Goal: Task Accomplishment & Management: Manage account settings

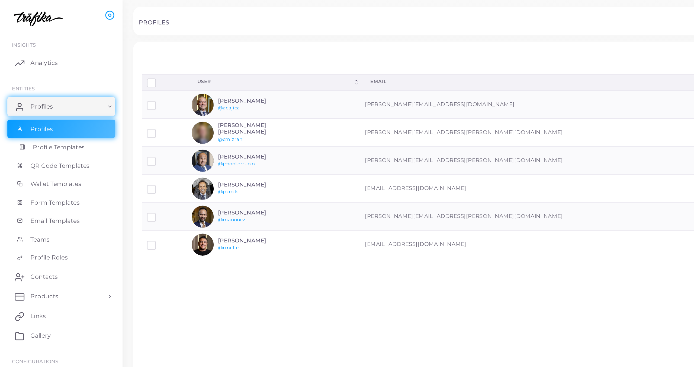
click at [33, 79] on span "Profile Templates" at bounding box center [32, 81] width 29 height 5
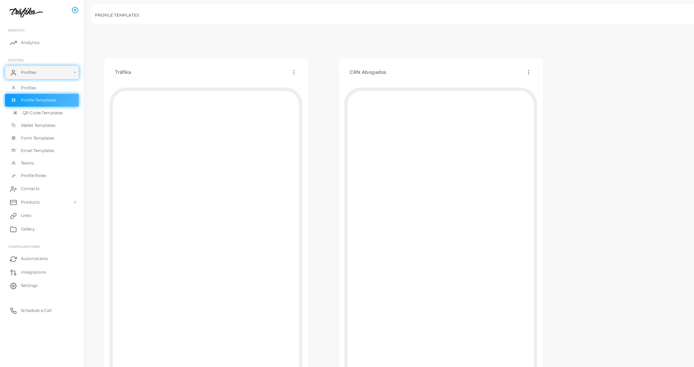
click at [18, 90] on link "QR Code Templates" at bounding box center [34, 92] width 60 height 10
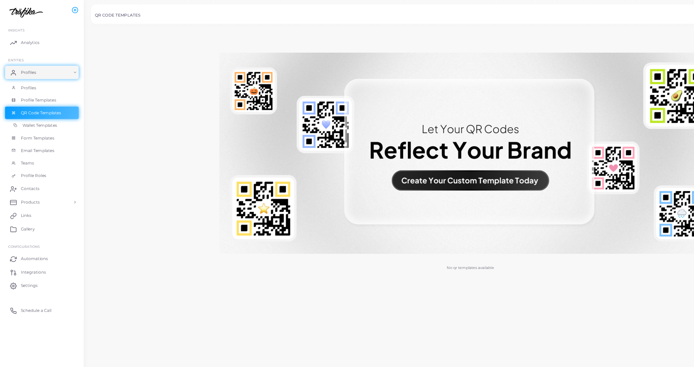
click at [28, 98] on link "Wallet Templates" at bounding box center [34, 102] width 60 height 10
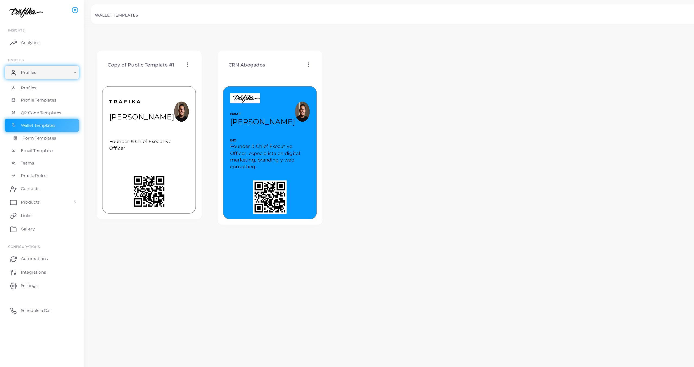
click at [30, 111] on span "Form Templates" at bounding box center [31, 112] width 27 height 5
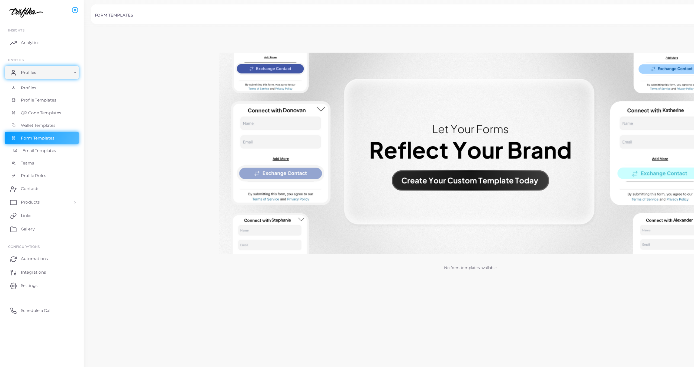
click at [34, 119] on link "Email Templates" at bounding box center [34, 122] width 60 height 10
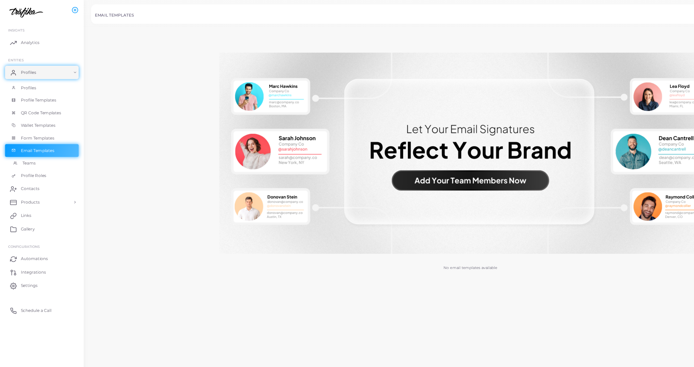
click at [42, 130] on link "Teams" at bounding box center [34, 132] width 60 height 10
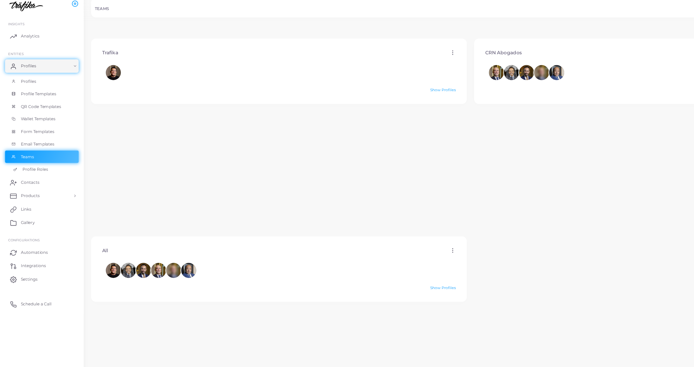
click at [23, 145] on link "Profile Roles" at bounding box center [34, 142] width 60 height 10
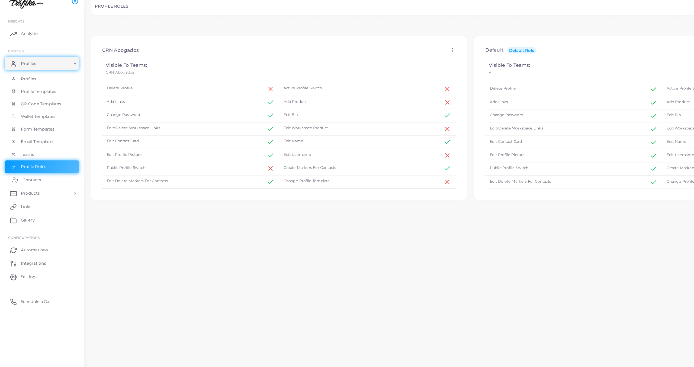
click at [21, 151] on span "Contacts" at bounding box center [25, 153] width 15 height 5
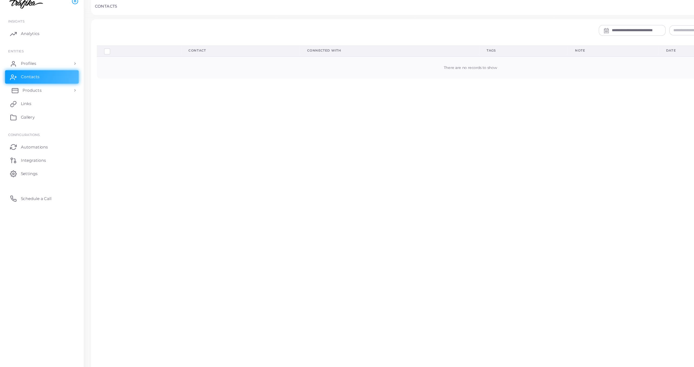
click at [34, 78] on link "Products" at bounding box center [34, 80] width 60 height 11
click at [28, 91] on span "Products" at bounding box center [25, 93] width 15 height 5
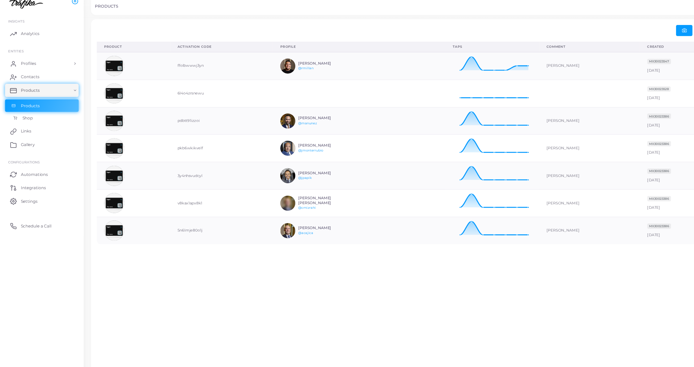
click at [27, 103] on link "Shop" at bounding box center [34, 103] width 60 height 10
click at [22, 100] on link "Shop" at bounding box center [34, 103] width 60 height 10
click at [25, 105] on span "Shop" at bounding box center [22, 103] width 8 height 5
click at [23, 113] on span "Links" at bounding box center [22, 113] width 9 height 5
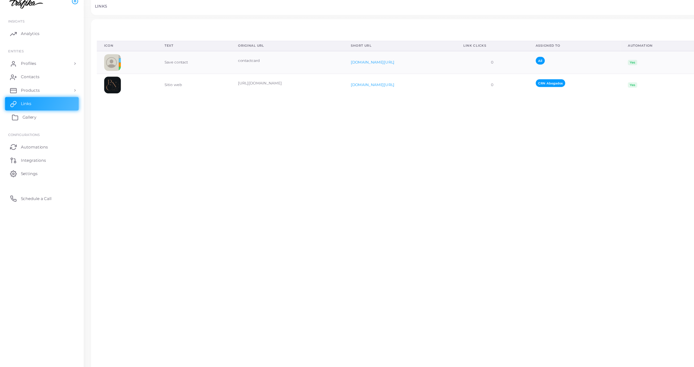
click at [32, 105] on link "Gallery" at bounding box center [34, 102] width 60 height 11
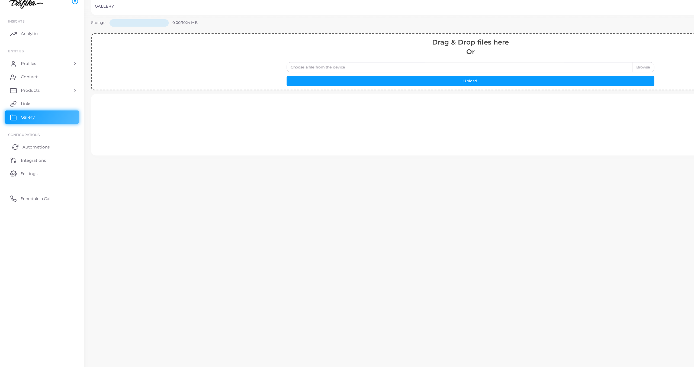
click at [18, 125] on link "Automations" at bounding box center [34, 126] width 60 height 11
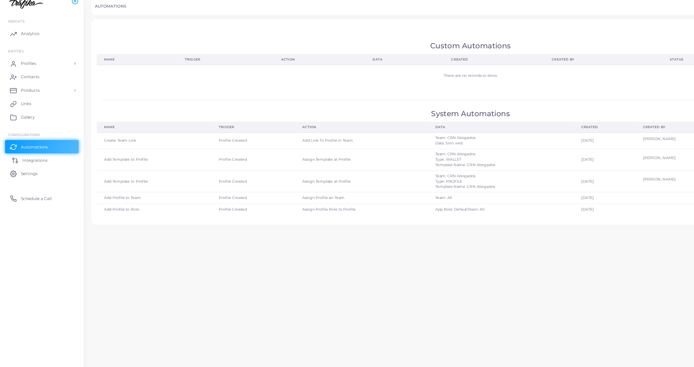
click at [27, 136] on span "Integrations" at bounding box center [28, 137] width 20 height 5
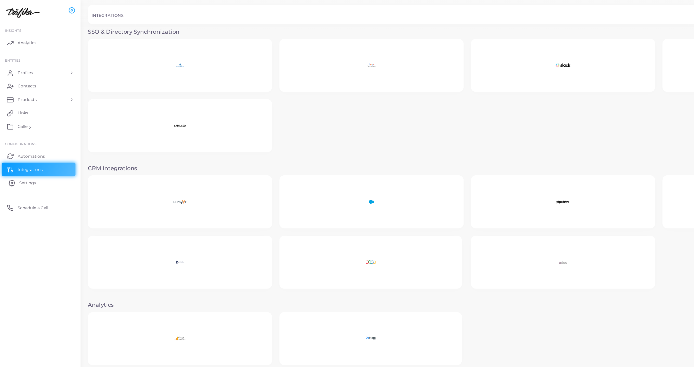
click at [35, 148] on link "Settings" at bounding box center [34, 147] width 60 height 11
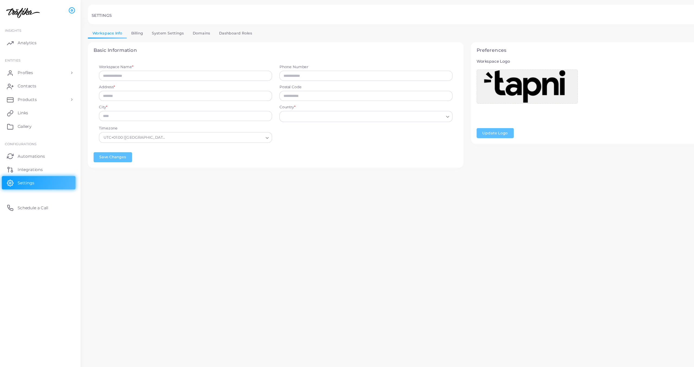
type input "*******"
click at [111, 29] on link "Billing" at bounding box center [113, 27] width 17 height 8
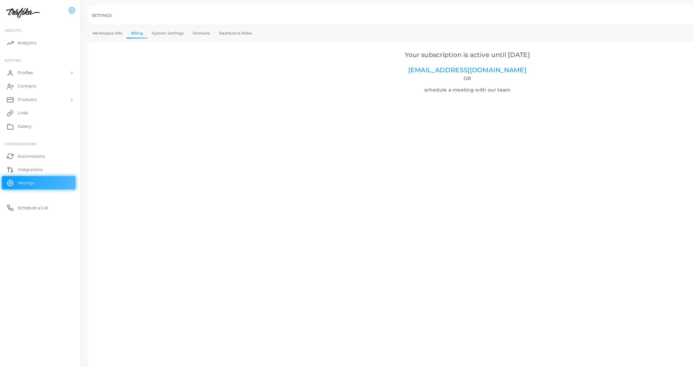
click at [132, 30] on link "System Settings" at bounding box center [138, 27] width 33 height 8
